Goal: Information Seeking & Learning: Understand process/instructions

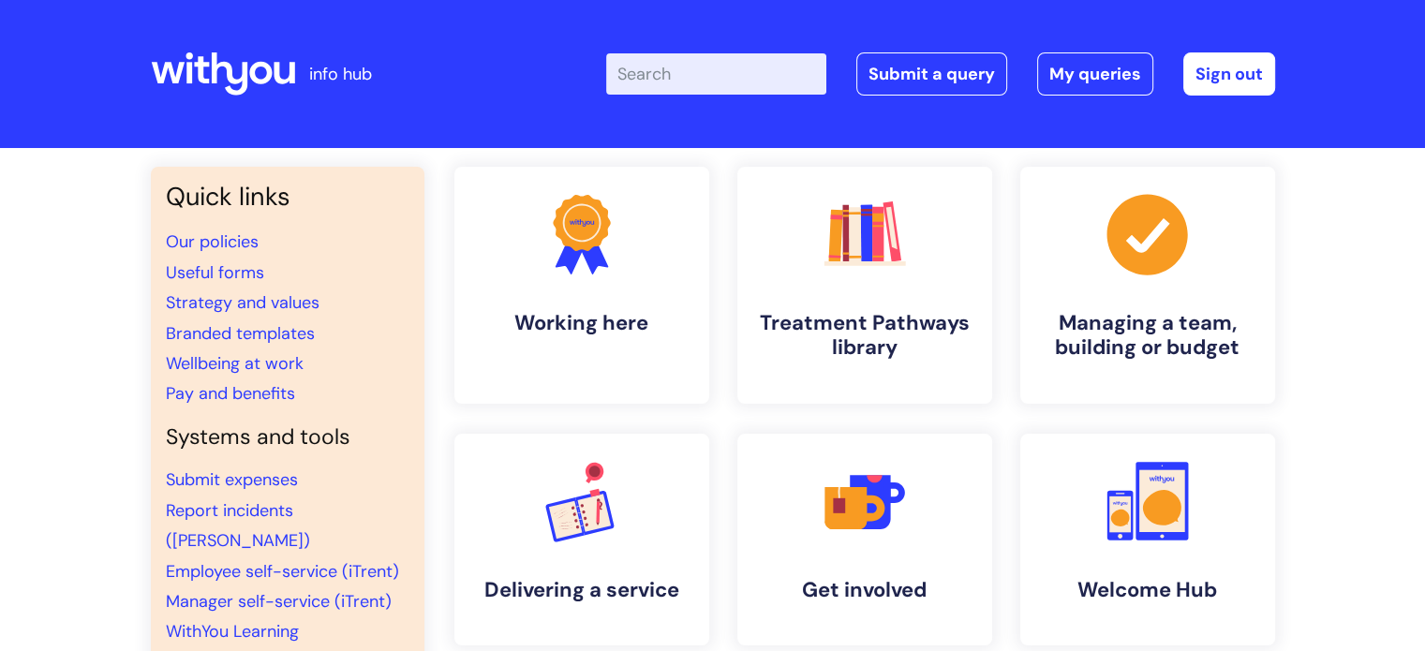
click at [745, 78] on input "Enter your search term here..." at bounding box center [716, 73] width 220 height 41
click at [1064, 321] on h4 "Managing a team, building or budget" at bounding box center [1147, 336] width 229 height 51
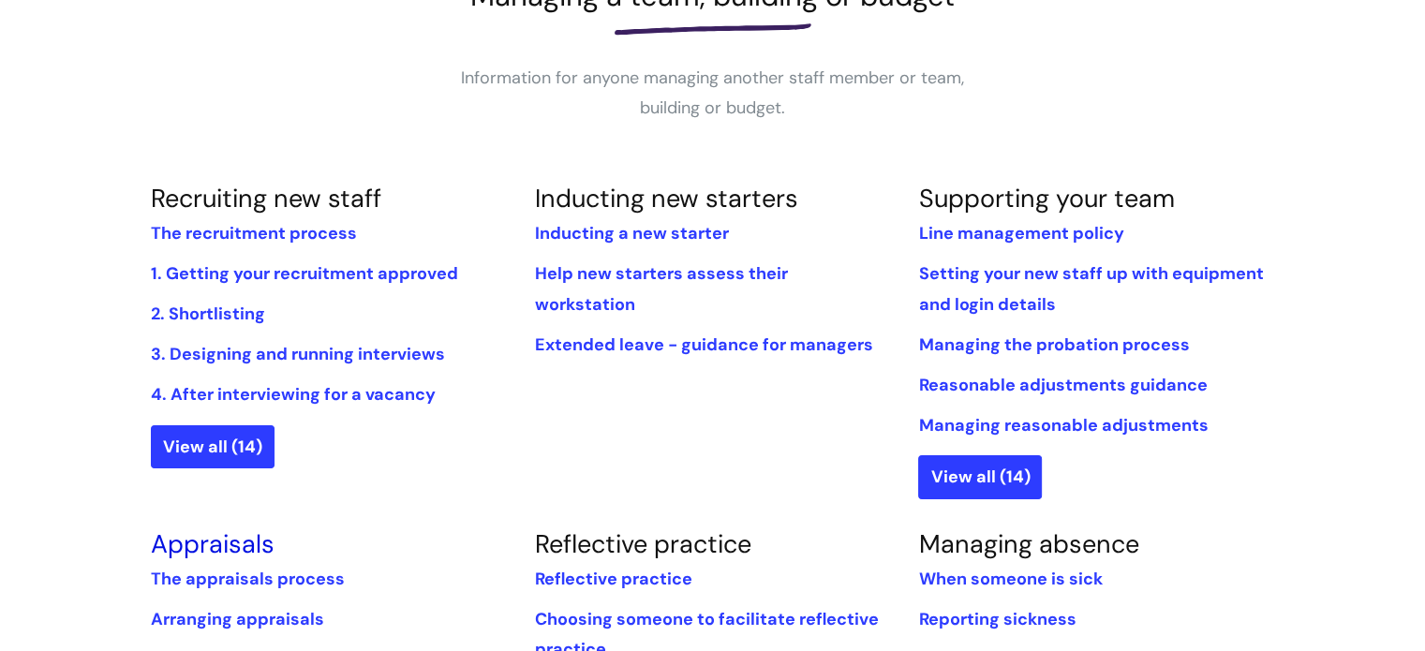
scroll to position [375, 0]
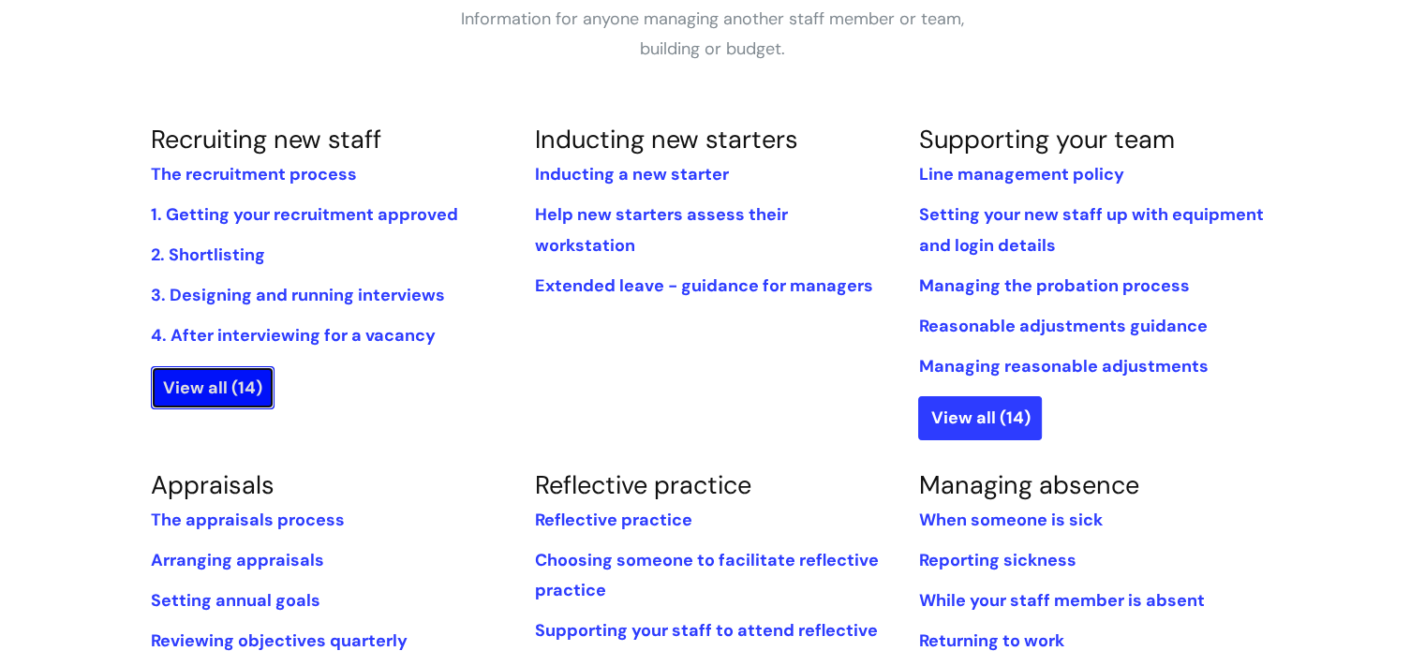
click at [184, 396] on link "View all (14)" at bounding box center [213, 387] width 124 height 43
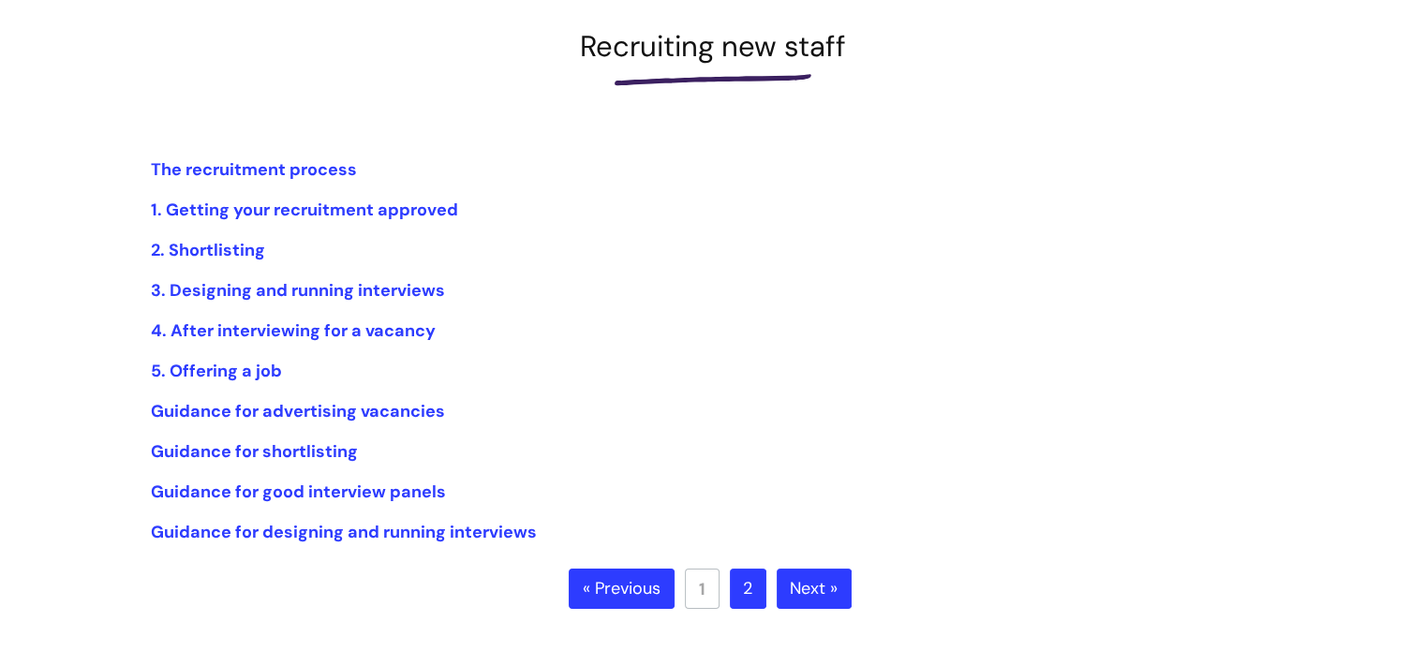
scroll to position [281, 0]
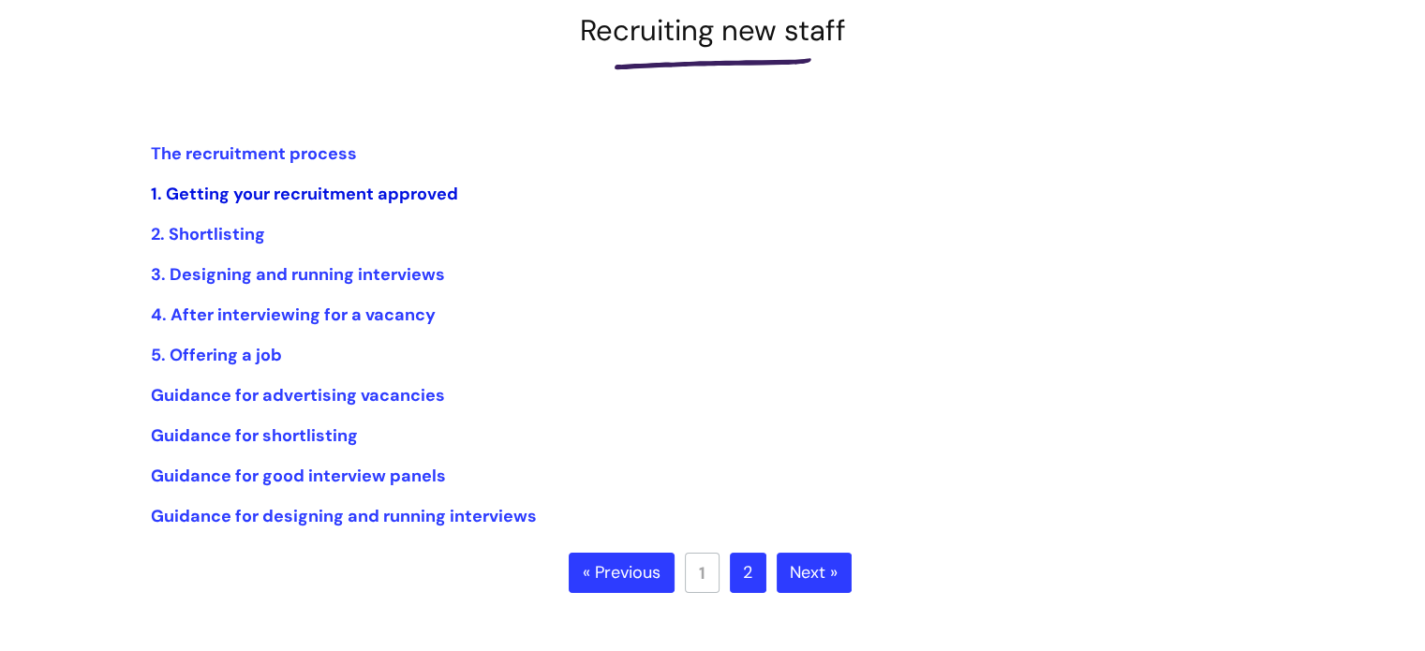
click at [331, 193] on link "1. Getting your recruitment approved" at bounding box center [304, 194] width 307 height 22
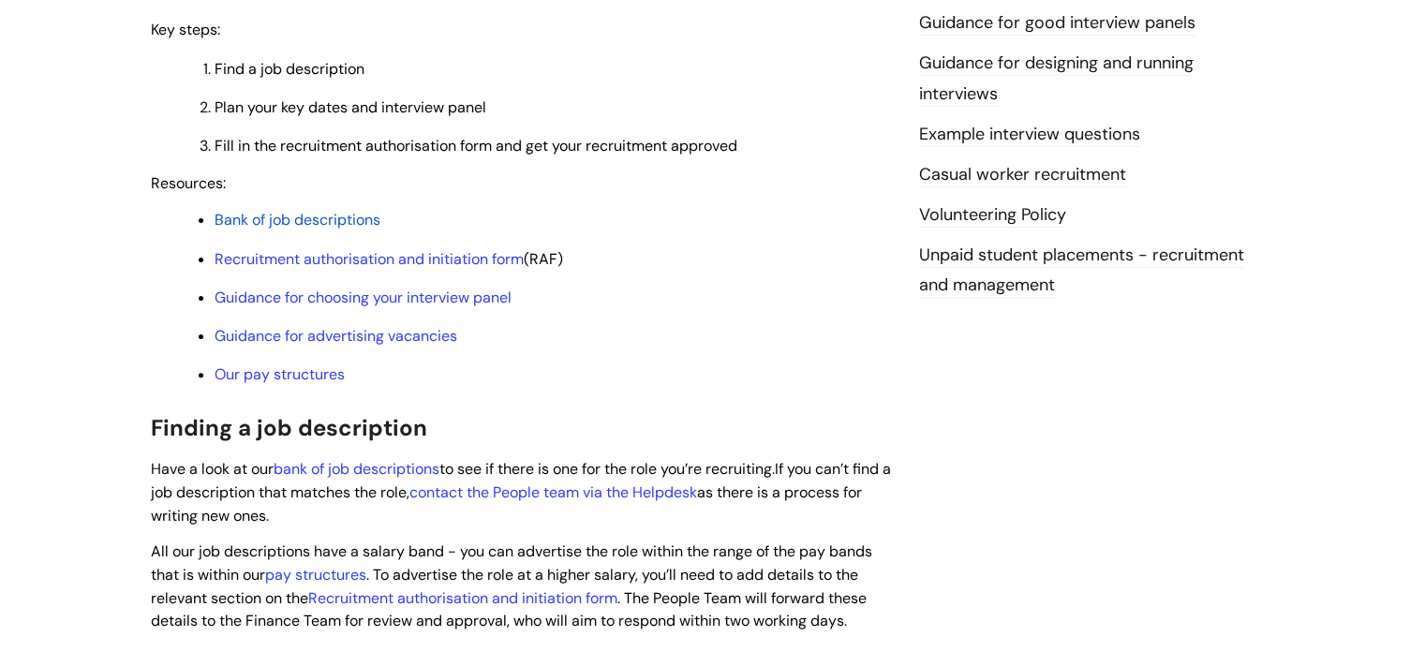
scroll to position [562, 0]
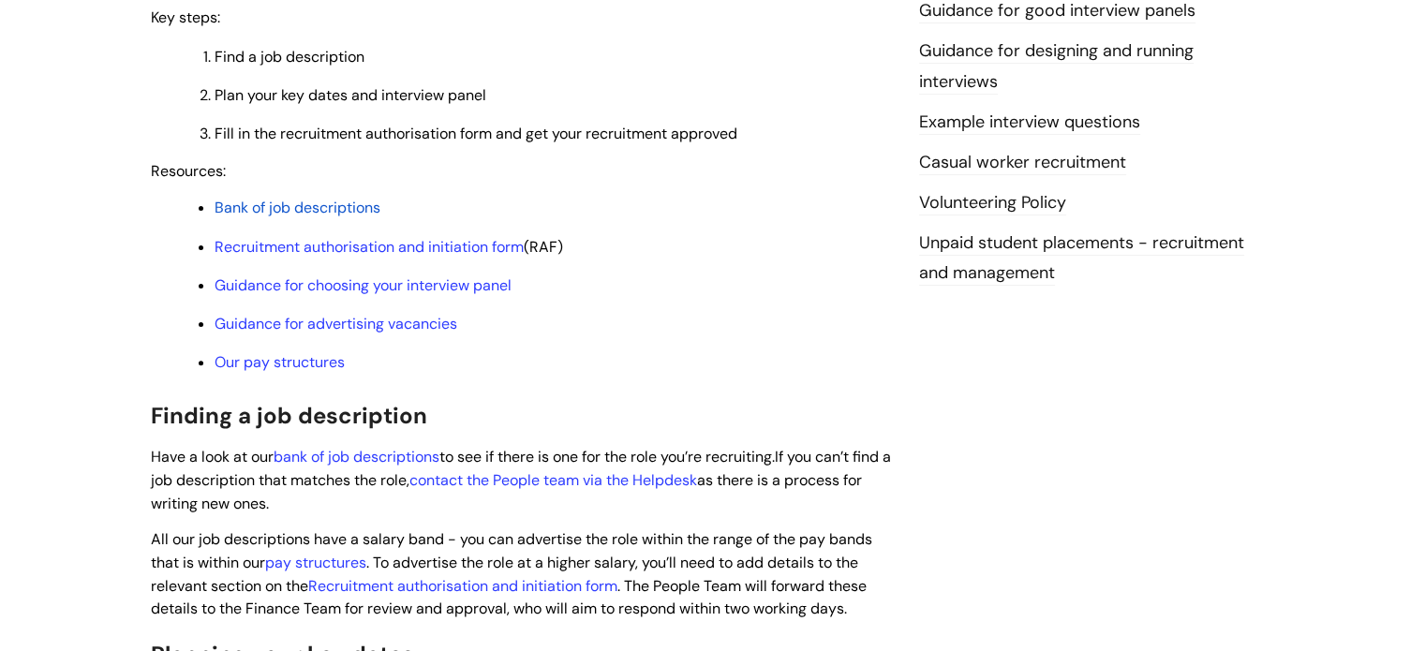
click at [313, 208] on span "Bank of job descriptions" at bounding box center [298, 208] width 166 height 20
